Goal: Task Accomplishment & Management: Use online tool/utility

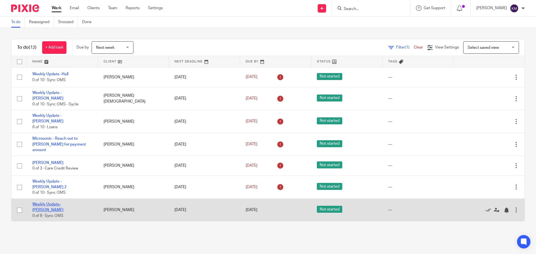
click at [63, 203] on link "Weekly Update- [PERSON_NAME]" at bounding box center [47, 207] width 31 height 9
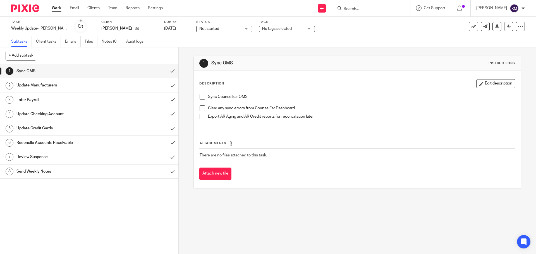
drag, startPoint x: 202, startPoint y: 96, endPoint x: 201, endPoint y: 104, distance: 8.4
click at [202, 97] on span at bounding box center [203, 97] width 6 height 6
drag, startPoint x: 200, startPoint y: 108, endPoint x: 202, endPoint y: 117, distance: 8.9
click at [200, 108] on span at bounding box center [203, 108] width 6 height 6
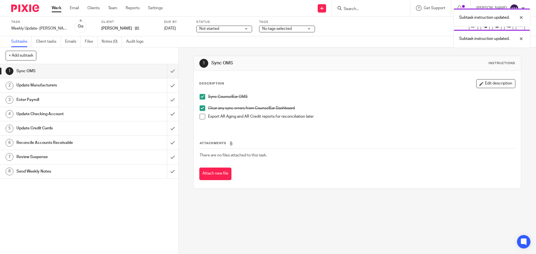
drag, startPoint x: 202, startPoint y: 117, endPoint x: 193, endPoint y: 93, distance: 25.2
click at [202, 116] on span at bounding box center [203, 117] width 6 height 6
click at [168, 69] on input "submit" at bounding box center [89, 71] width 178 height 14
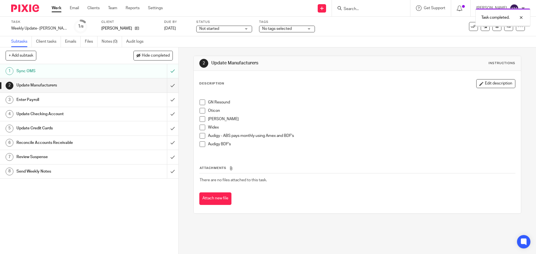
click at [200, 104] on span at bounding box center [203, 103] width 6 height 6
click at [201, 113] on span at bounding box center [203, 111] width 6 height 6
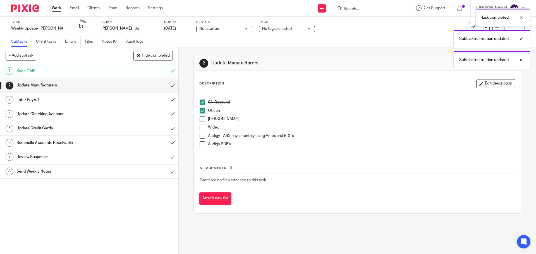
click at [201, 119] on span at bounding box center [203, 119] width 6 height 6
click at [201, 128] on span at bounding box center [203, 128] width 6 height 6
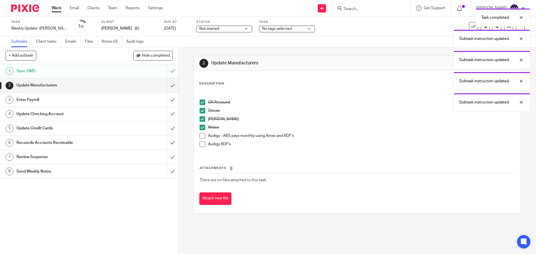
click at [200, 138] on span at bounding box center [203, 136] width 6 height 6
click at [200, 144] on span at bounding box center [203, 145] width 6 height 6
click at [166, 82] on input "submit" at bounding box center [89, 85] width 178 height 14
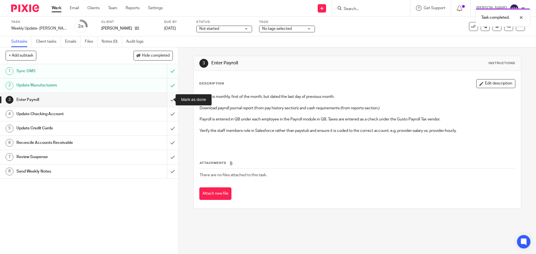
click at [166, 98] on input "submit" at bounding box center [89, 100] width 178 height 14
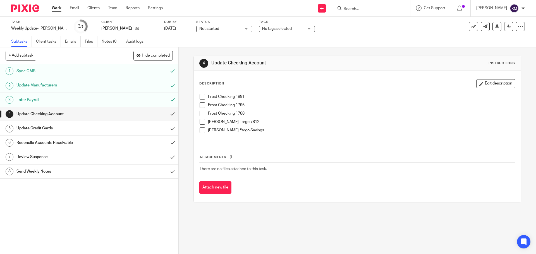
drag, startPoint x: 200, startPoint y: 96, endPoint x: 199, endPoint y: 101, distance: 4.8
click at [200, 96] on span at bounding box center [203, 97] width 6 height 6
click at [201, 106] on span at bounding box center [203, 105] width 6 height 6
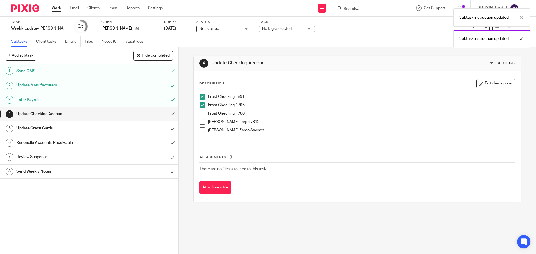
click at [200, 113] on span at bounding box center [203, 114] width 6 height 6
click at [200, 119] on li "Frost Checking 1788" at bounding box center [357, 115] width 315 height 8
click at [201, 122] on span at bounding box center [203, 122] width 6 height 6
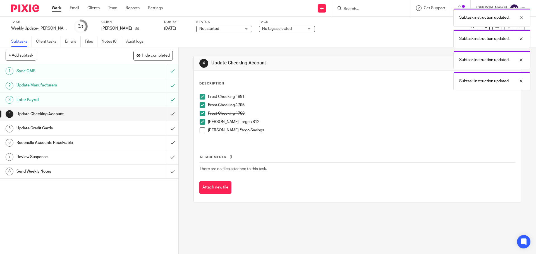
click at [201, 128] on span at bounding box center [203, 131] width 6 height 6
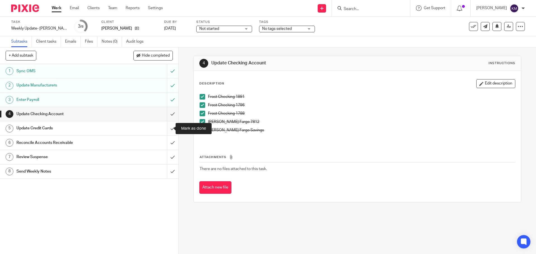
click at [165, 129] on input "submit" at bounding box center [89, 128] width 178 height 14
click at [151, 128] on div "Update Credit Cards" at bounding box center [88, 128] width 145 height 8
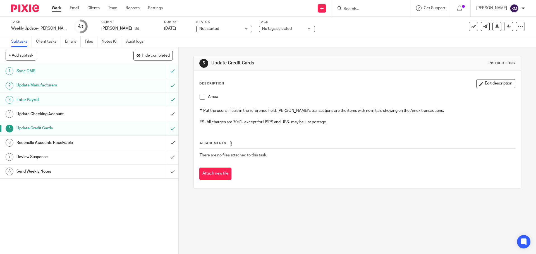
click at [201, 96] on span at bounding box center [203, 97] width 6 height 6
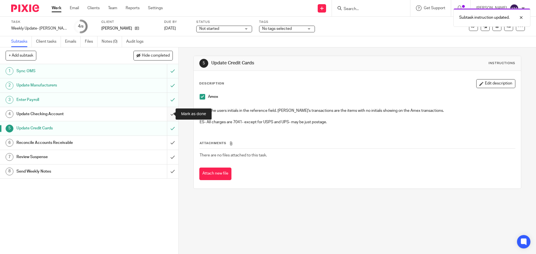
click at [168, 114] on input "submit" at bounding box center [89, 114] width 178 height 14
